Goal: Information Seeking & Learning: Learn about a topic

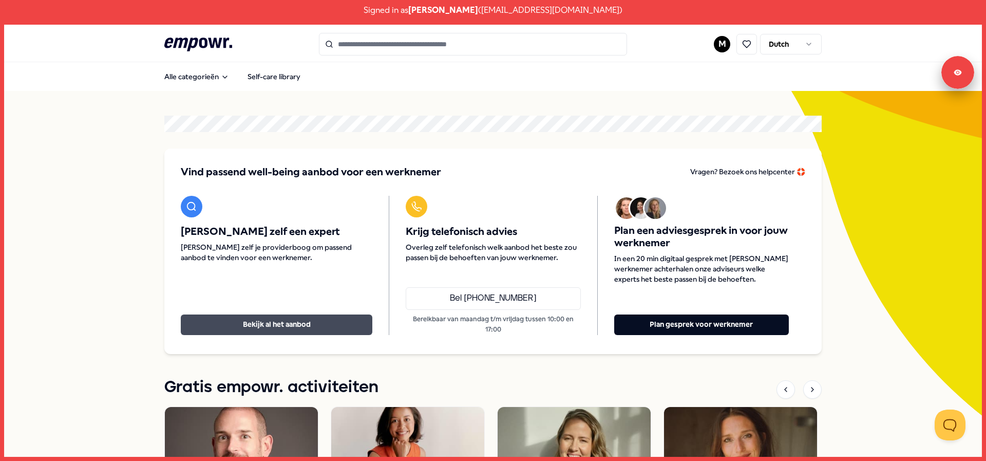
click at [283, 319] on button "Bekijk al het aanbod" at bounding box center [277, 324] width 192 height 21
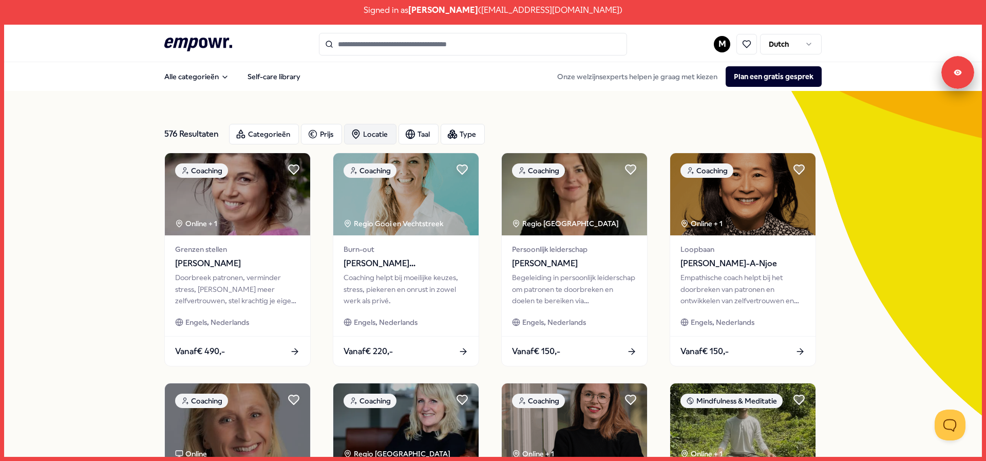
click at [371, 134] on div "Locatie" at bounding box center [370, 134] width 52 height 21
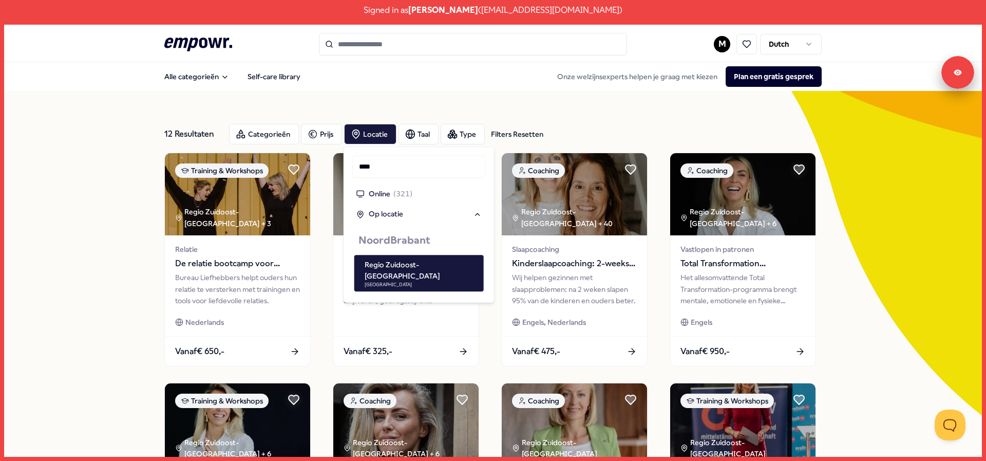
type input "****"
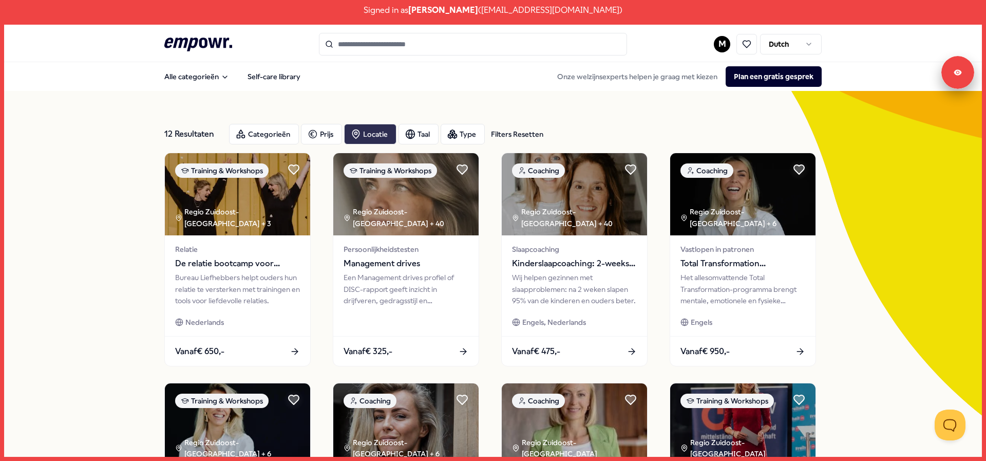
click at [374, 131] on div "Locatie" at bounding box center [370, 134] width 52 height 21
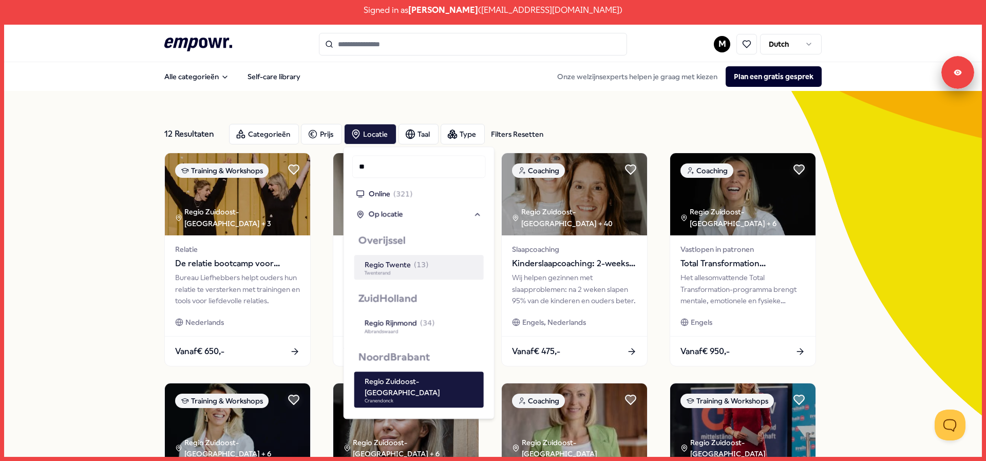
type input "*"
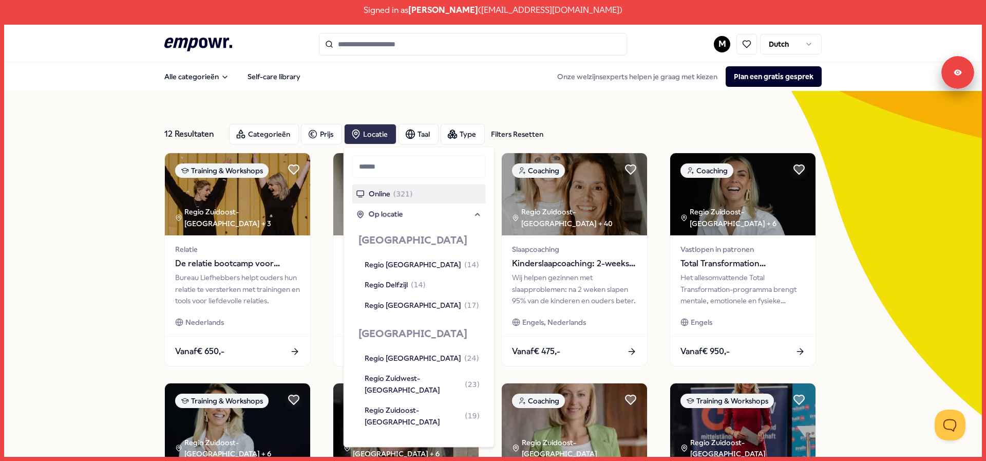
click at [371, 139] on div "Locatie" at bounding box center [370, 134] width 52 height 21
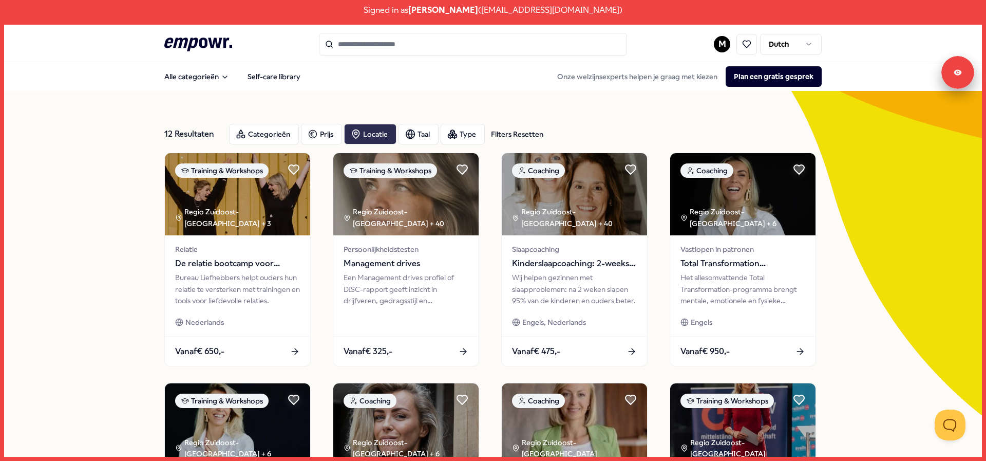
click at [371, 139] on div "Locatie" at bounding box center [370, 134] width 52 height 21
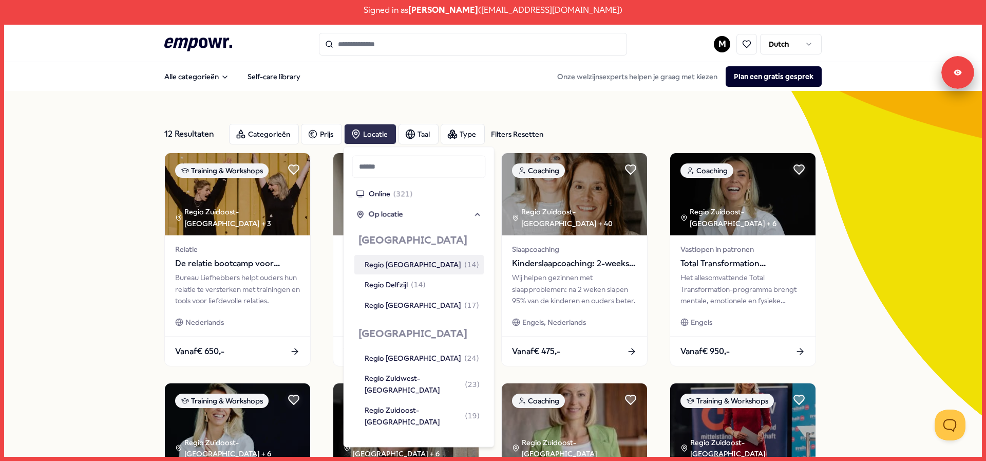
click at [371, 139] on div "Locatie" at bounding box center [370, 134] width 52 height 21
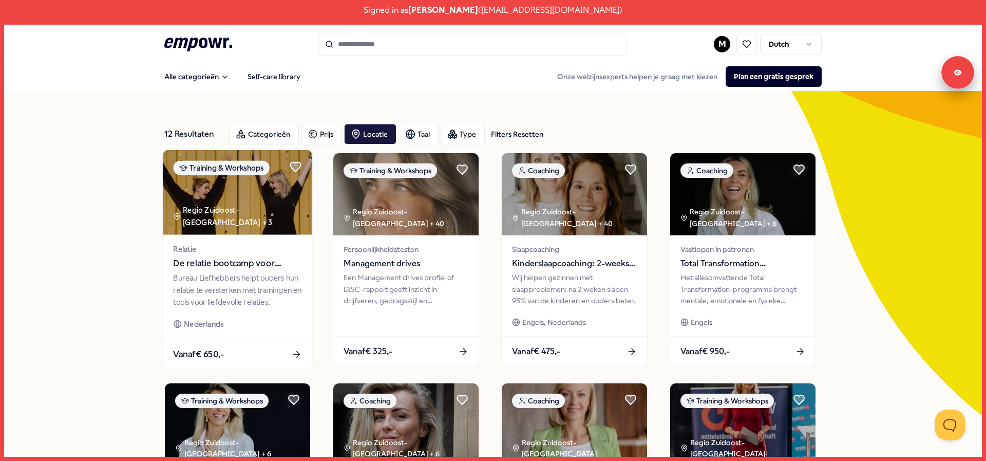
click at [279, 197] on img at bounding box center [237, 192] width 149 height 85
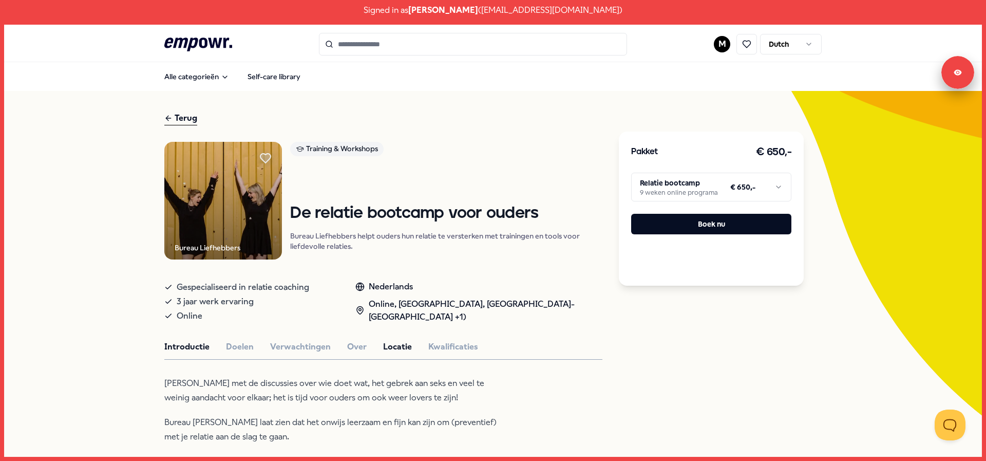
click at [402, 344] on button "Locatie" at bounding box center [397, 346] width 29 height 13
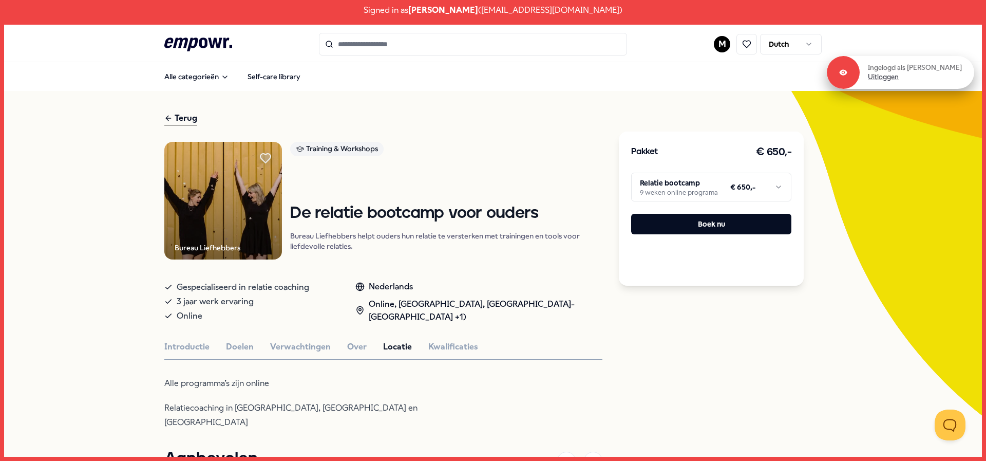
click at [880, 77] on link "Uitloggen" at bounding box center [883, 76] width 31 height 9
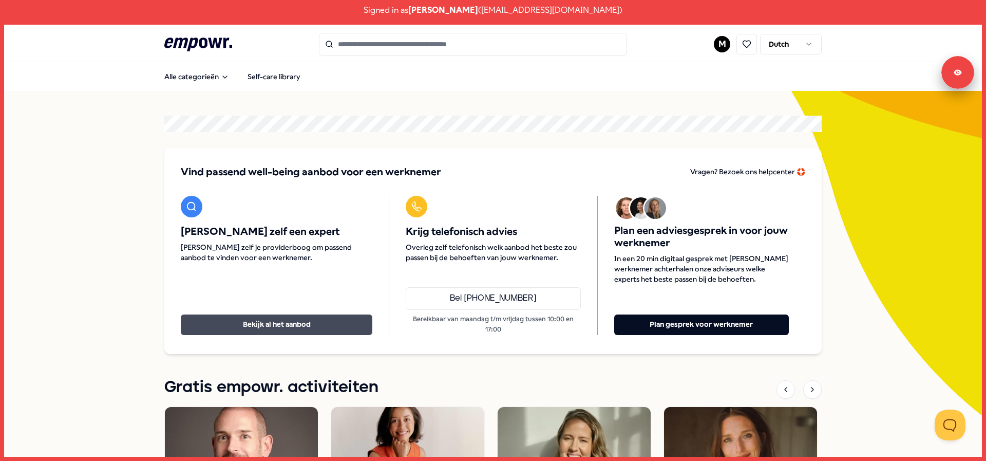
click at [263, 320] on button "Bekijk al het aanbod" at bounding box center [277, 324] width 192 height 21
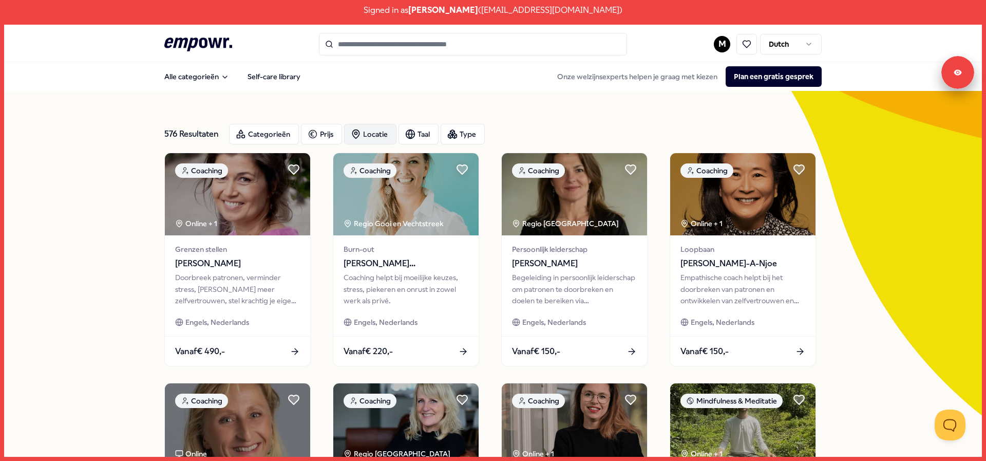
click at [374, 135] on div "Locatie" at bounding box center [370, 134] width 52 height 21
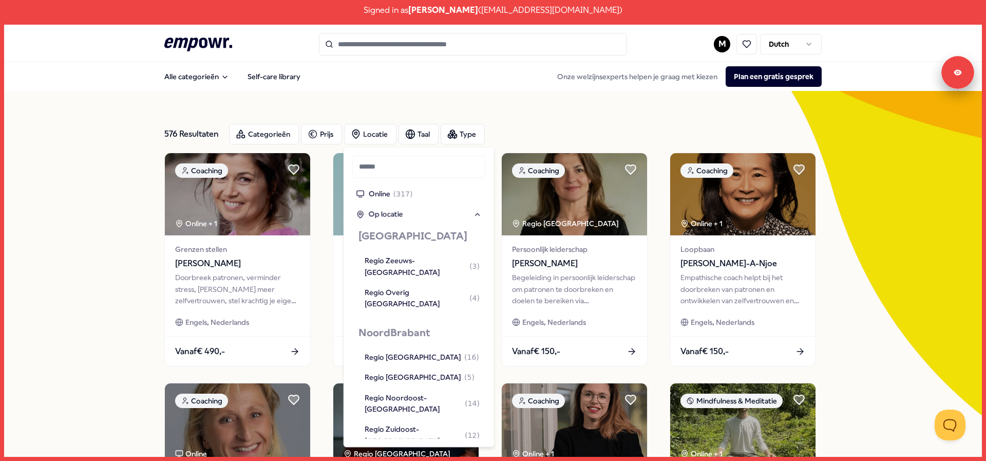
scroll to position [1024, 0]
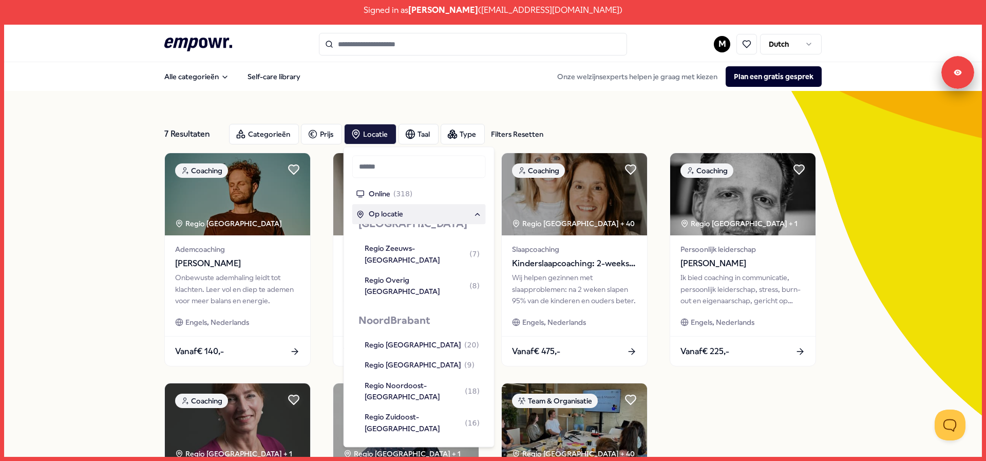
click at [66, 286] on div "7 Resultaten Filters Resetten Categorieën Prijs Locatie Taal Type Filters Reset…" at bounding box center [493, 377] width 978 height 572
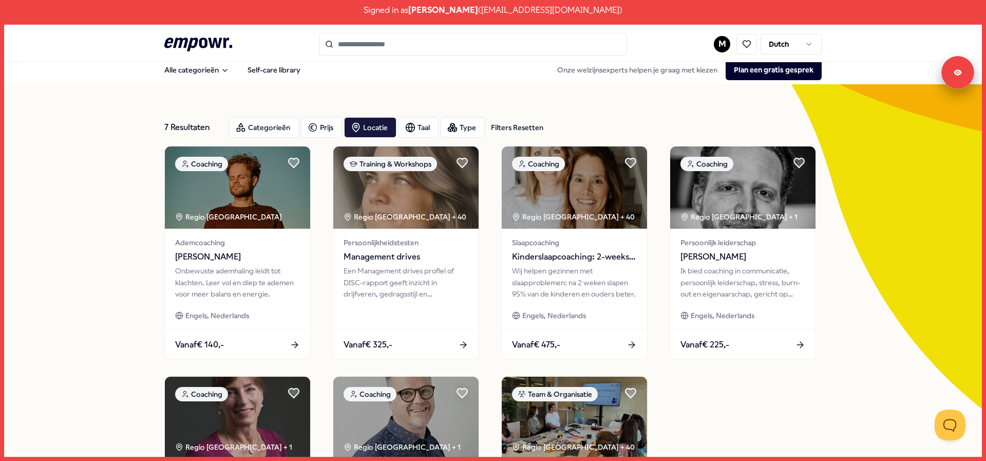
scroll to position [6, 0]
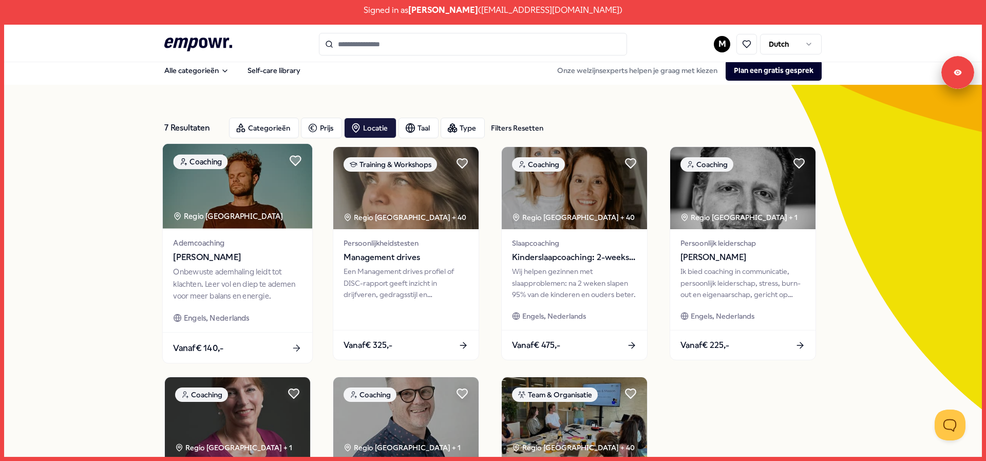
click at [240, 196] on img at bounding box center [237, 186] width 149 height 85
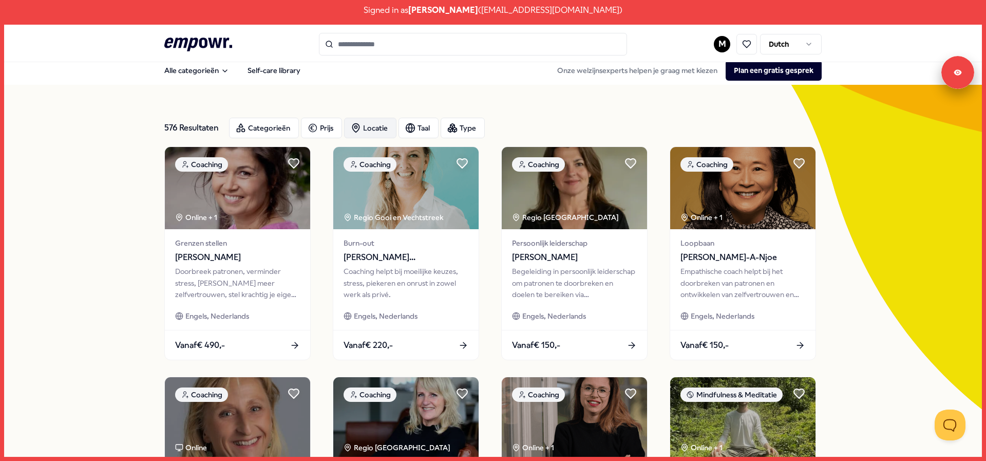
click at [365, 128] on div "Locatie" at bounding box center [370, 128] width 52 height 21
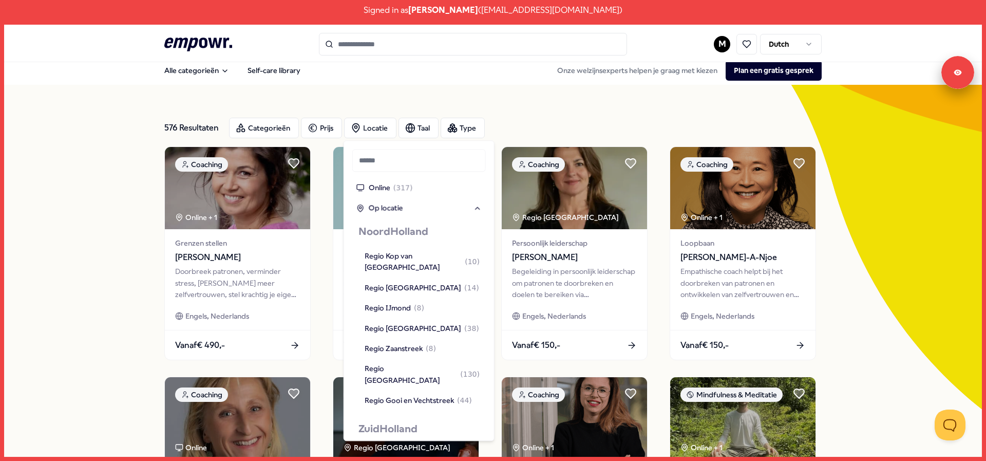
scroll to position [1024, 0]
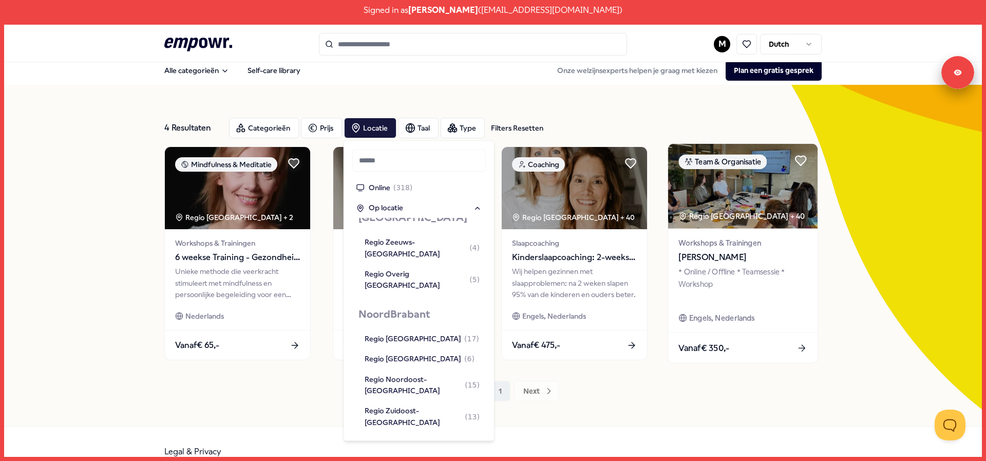
click at [751, 196] on img at bounding box center [742, 186] width 149 height 85
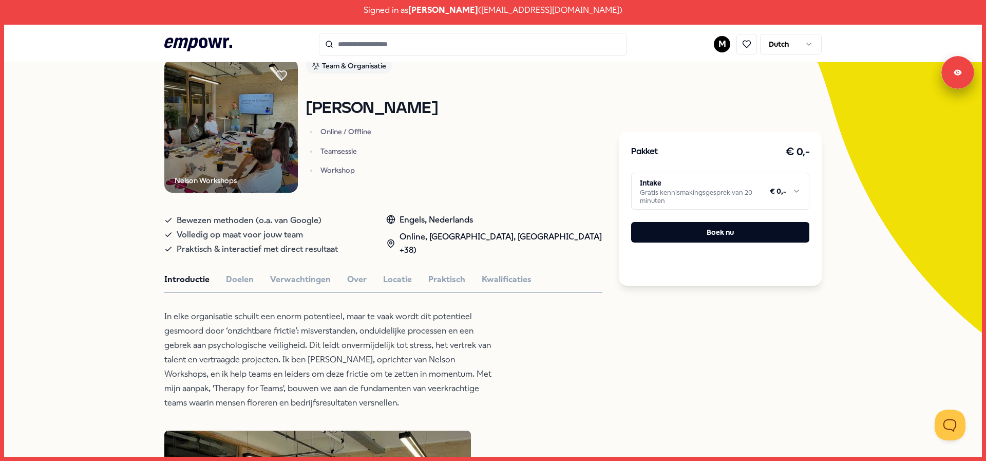
scroll to position [85, 0]
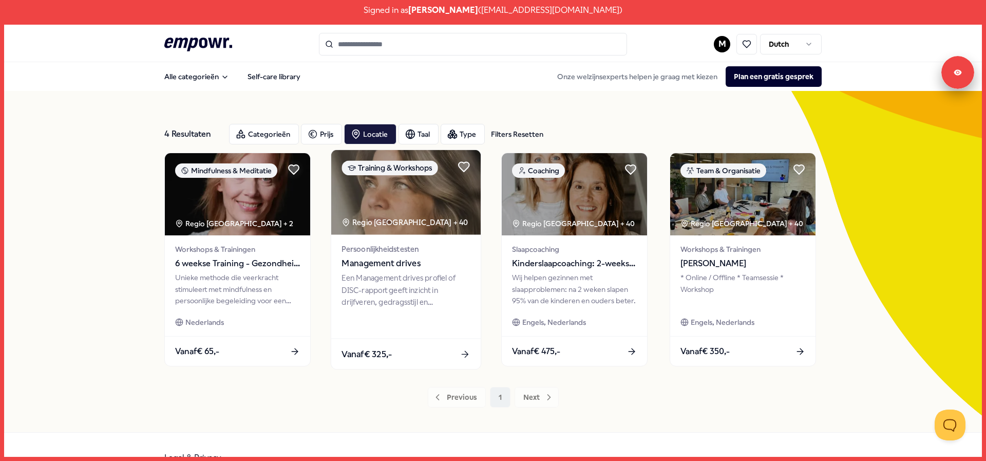
click at [374, 191] on img at bounding box center [405, 192] width 149 height 85
